Goal: Find specific page/section: Find specific page/section

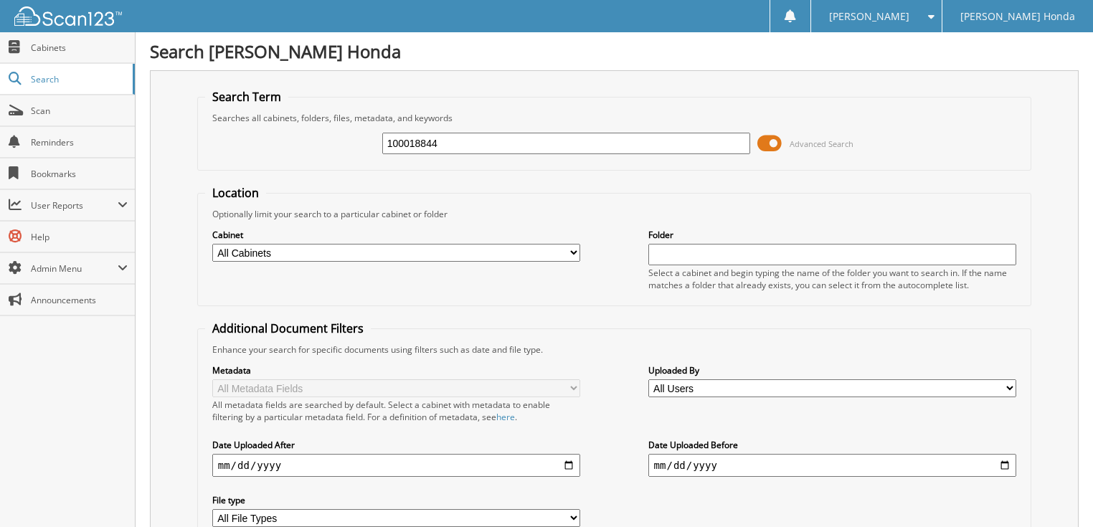
type input "100018844"
click at [628, 141] on input "100018844" at bounding box center [566, 144] width 369 height 22
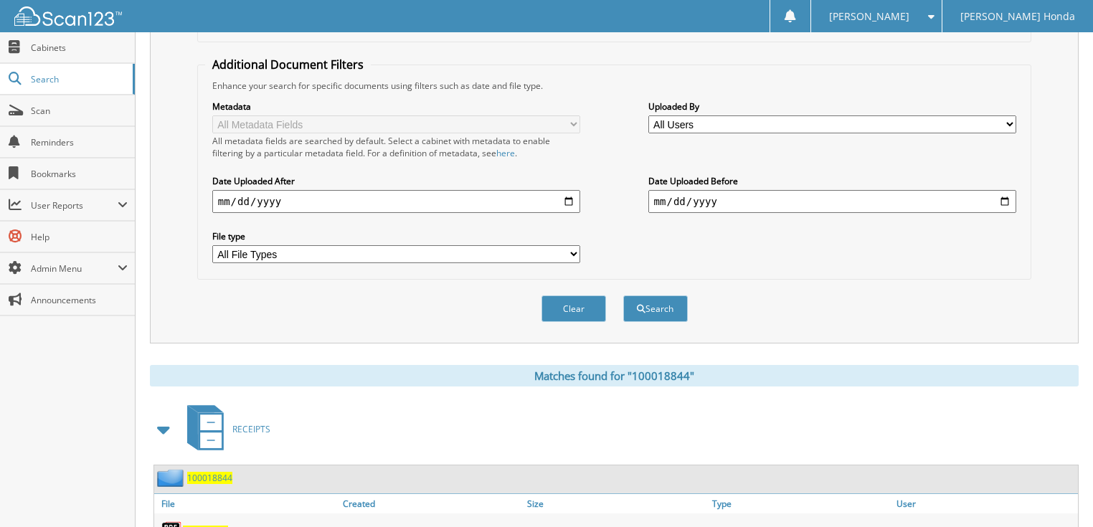
scroll to position [338, 0]
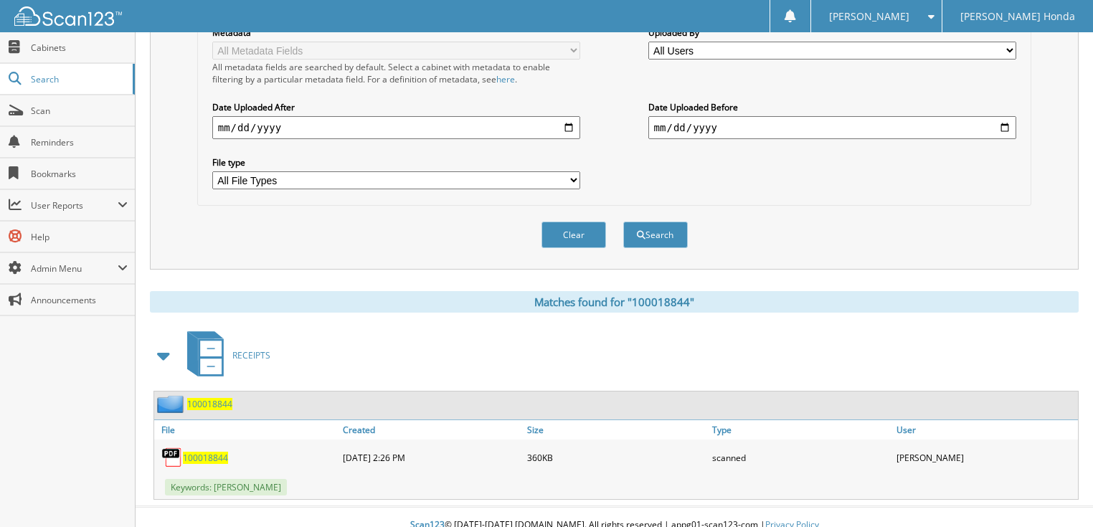
click at [217, 452] on span "100018844" at bounding box center [205, 458] width 45 height 12
click at [37, 107] on span "Scan" at bounding box center [79, 111] width 97 height 12
